Goal: Contribute content: Add original content to the website for others to see

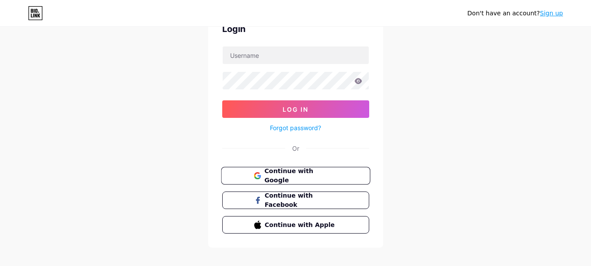
scroll to position [74, 0]
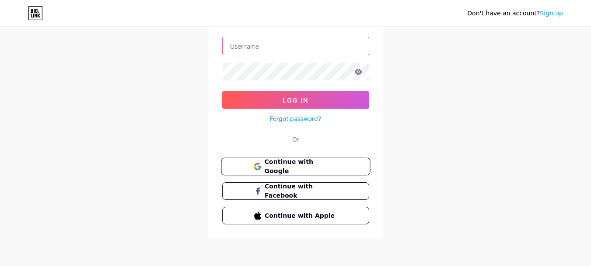
type input "[EMAIL_ADDRESS][DOMAIN_NAME]"
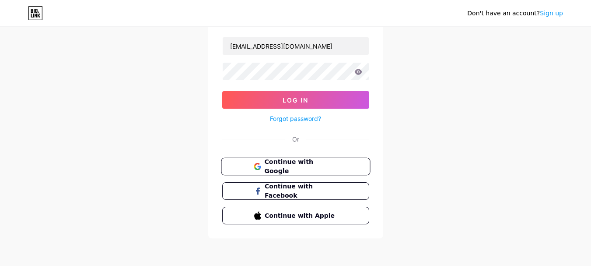
click at [293, 163] on span "Continue with Google" at bounding box center [300, 166] width 73 height 19
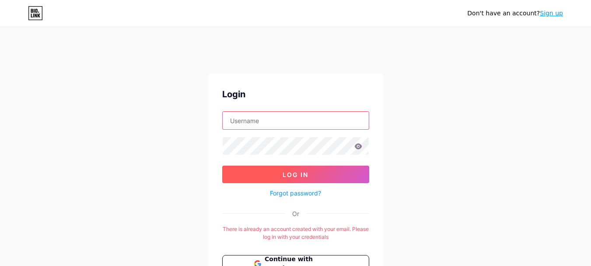
type input "[EMAIL_ADDRESS][DOMAIN_NAME]"
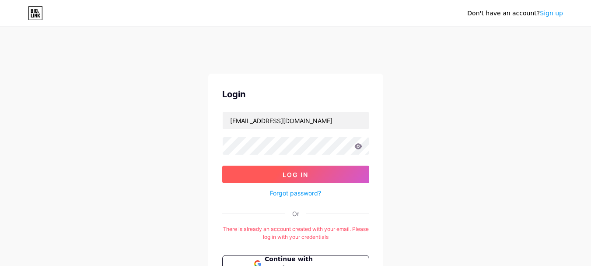
click at [300, 174] on span "Log In" at bounding box center [296, 174] width 26 height 7
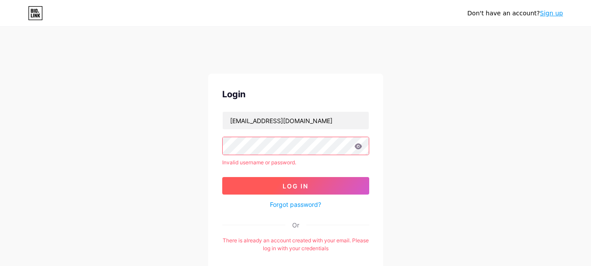
click at [300, 184] on span "Log In" at bounding box center [296, 185] width 26 height 7
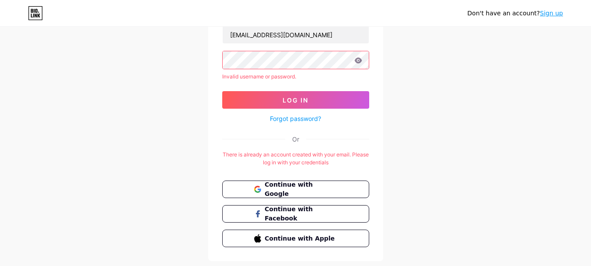
scroll to position [109, 0]
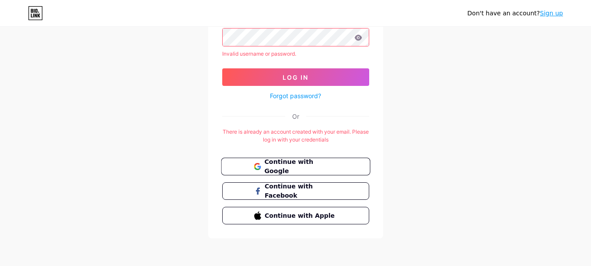
click at [284, 165] on span "Continue with Google" at bounding box center [300, 166] width 73 height 19
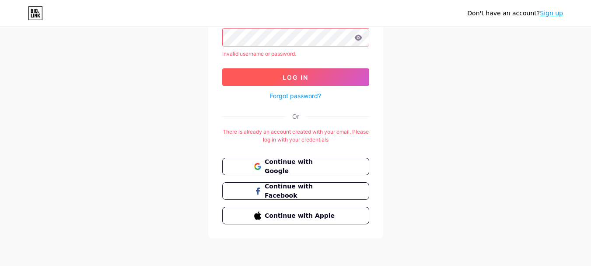
click at [290, 80] on span "Log In" at bounding box center [296, 77] width 26 height 7
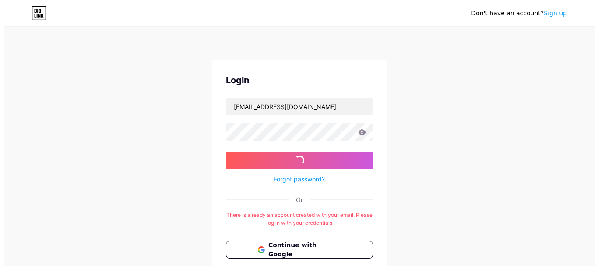
scroll to position [0, 0]
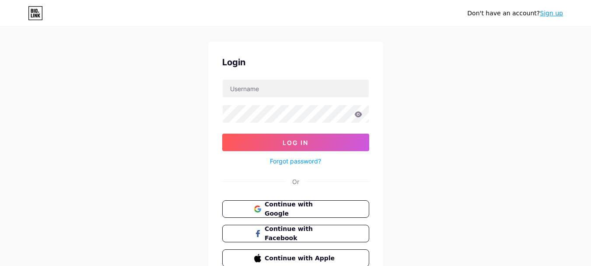
scroll to position [74, 0]
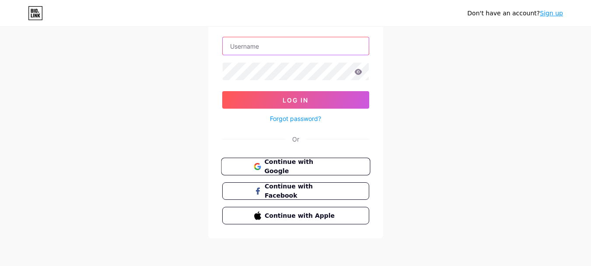
type input "retterworkwear23@gmail.com"
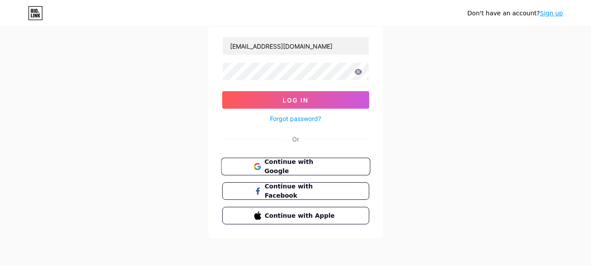
click at [278, 168] on span "Continue with Google" at bounding box center [300, 166] width 73 height 19
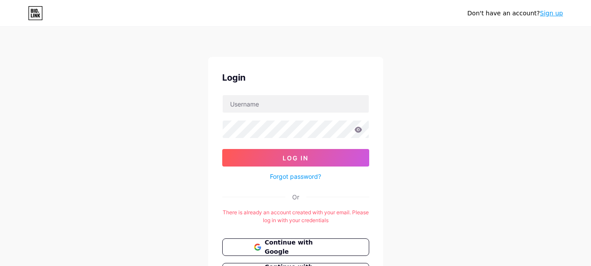
scroll to position [10, 0]
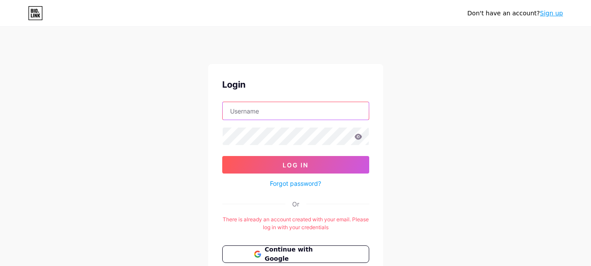
type input "[EMAIL_ADDRESS][DOMAIN_NAME]"
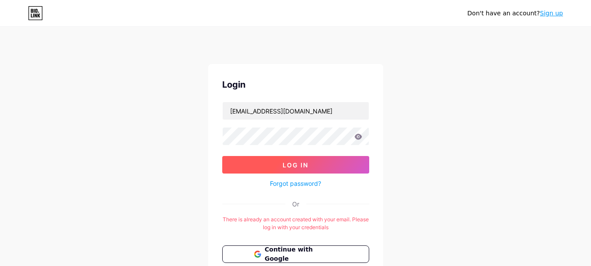
click at [262, 168] on button "Log In" at bounding box center [295, 165] width 147 height 18
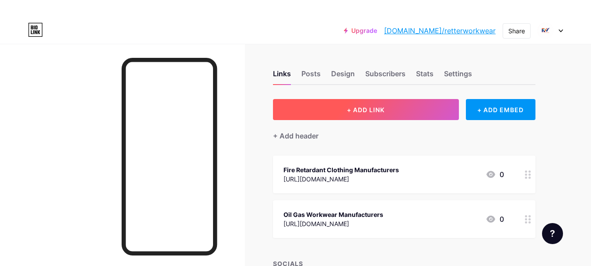
click at [392, 109] on button "+ ADD LINK" at bounding box center [366, 109] width 186 height 21
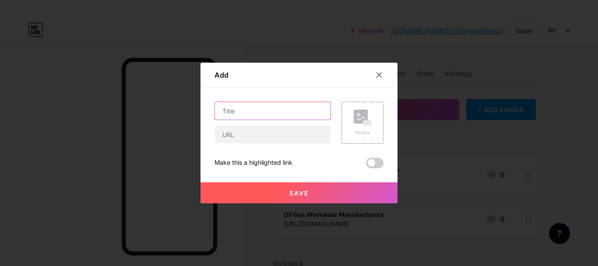
click at [243, 105] on input "text" at bounding box center [273, 111] width 116 height 18
click at [247, 113] on input "text" at bounding box center [273, 111] width 116 height 18
click at [239, 111] on input "text" at bounding box center [273, 111] width 116 height 18
paste input "8 Reasons Why Leading Companies Trust Reliable Safety Coverall Manufacturers"
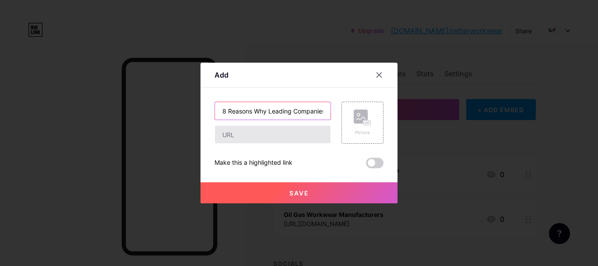
scroll to position [0, 133]
type input "8 Reasons Why Leading Companies Trust Reliable Safety Coverall Manufacturers"
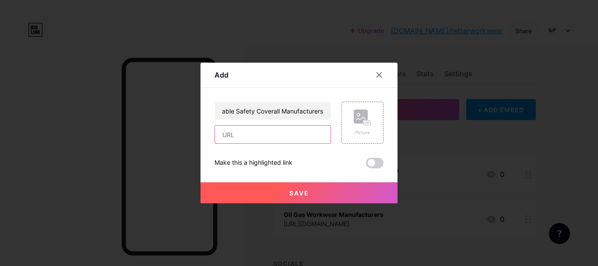
scroll to position [0, 0]
click at [232, 143] on input "text" at bounding box center [273, 135] width 116 height 18
click at [254, 142] on input "text" at bounding box center [273, 135] width 116 height 18
paste input "[URL][DOMAIN_NAME]"
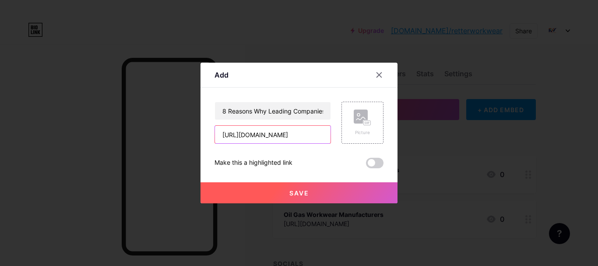
type input "[URL][DOMAIN_NAME]"
click at [282, 193] on button "Save" at bounding box center [298, 192] width 197 height 21
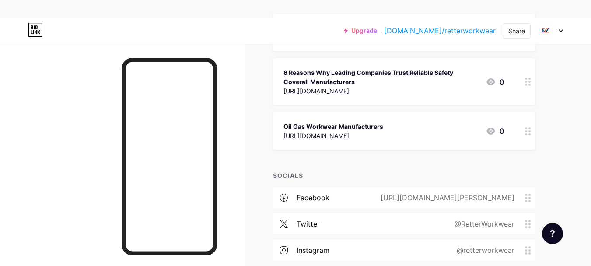
scroll to position [0, 0]
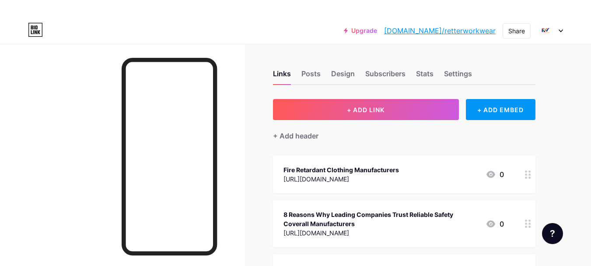
click at [432, 31] on link "[DOMAIN_NAME]/retterworkwear" at bounding box center [440, 30] width 112 height 11
click at [453, 32] on link "[DOMAIN_NAME]/retterworkwear" at bounding box center [440, 30] width 112 height 11
